Goal: Contribute content

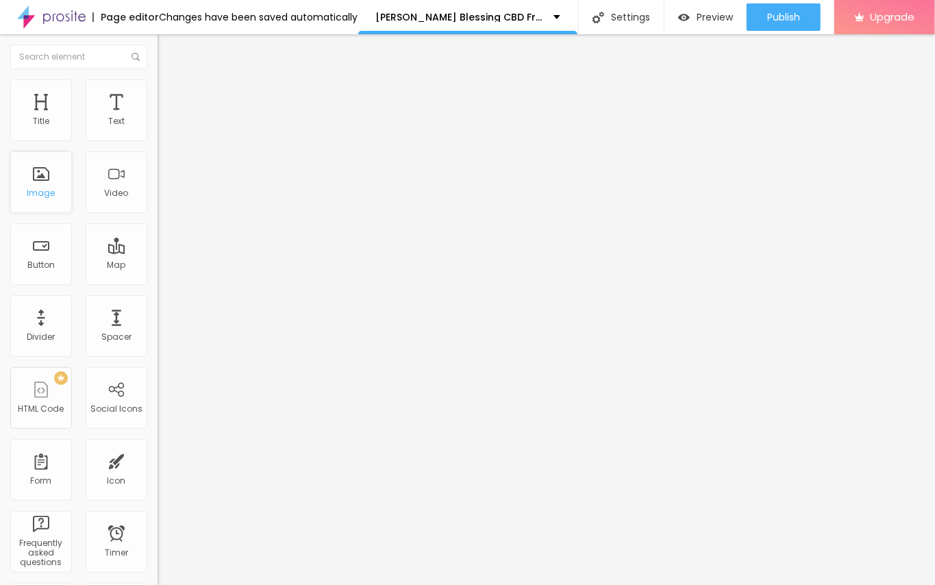
click at [44, 194] on div "Image" at bounding box center [41, 193] width 28 height 10
click at [157, 118] on span "Add image" at bounding box center [185, 112] width 56 height 12
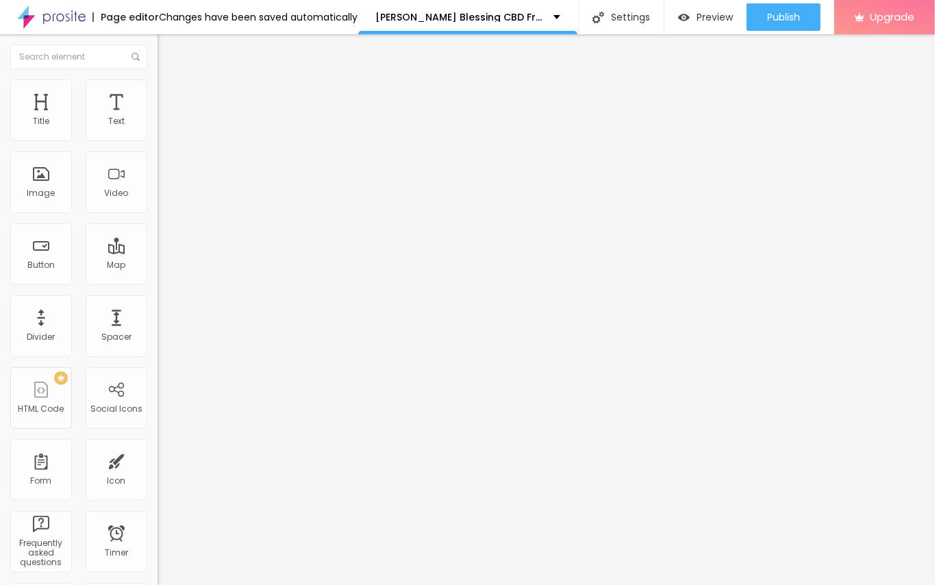
click at [168, 51] on div "Edit Image" at bounding box center [204, 50] width 72 height 11
click at [45, 121] on div "Title" at bounding box center [41, 121] width 16 height 10
click at [168, 48] on div "Edit Title" at bounding box center [199, 50] width 62 height 11
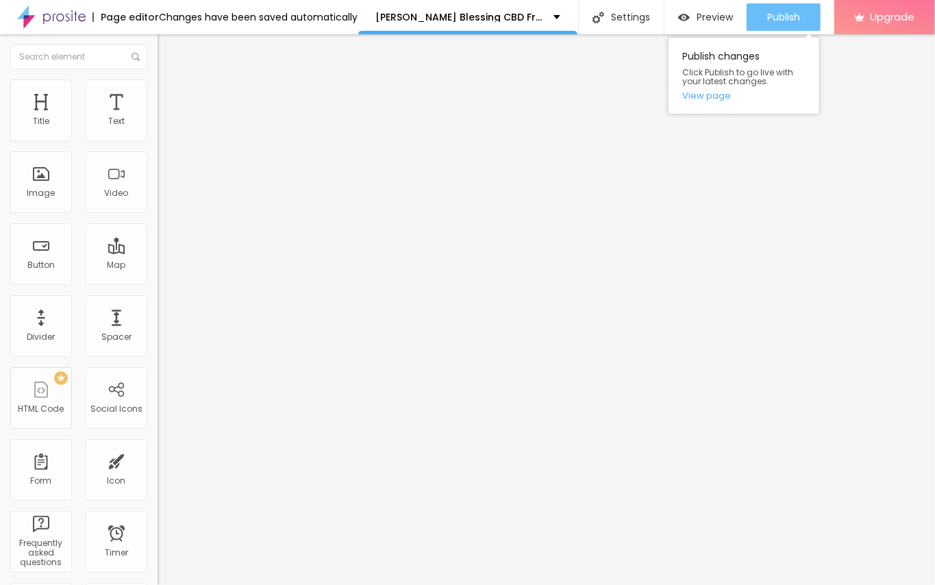
drag, startPoint x: 787, startPoint y: 23, endPoint x: 808, endPoint y: 48, distance: 32.5
click at [787, 23] on div "Publish" at bounding box center [783, 16] width 33 height 27
